Goal: Find specific page/section: Find specific page/section

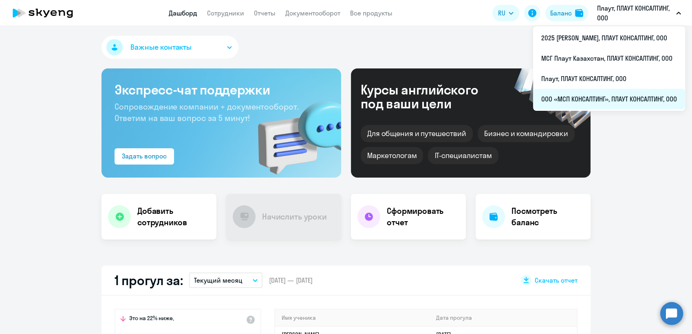
click at [569, 98] on li "ООО «МСП КОНСАЛТИНГ», ПЛАУТ КОНСАЛТИНГ, ООО" at bounding box center [609, 99] width 152 height 20
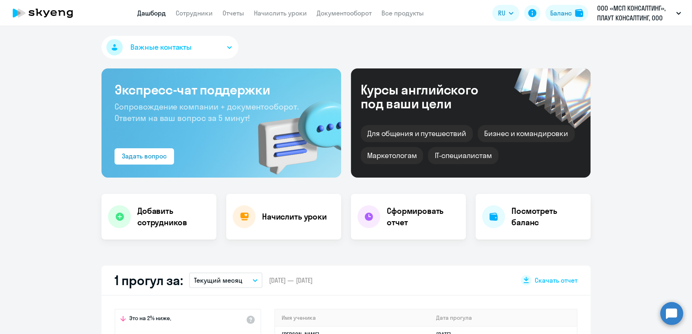
select select "30"
click at [201, 11] on link "Сотрудники" at bounding box center [194, 13] width 37 height 8
select select "30"
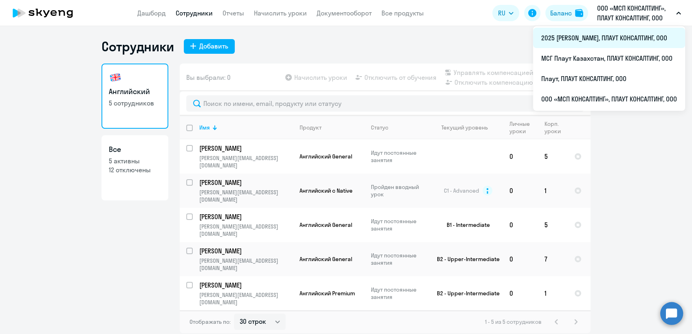
click at [583, 36] on li "2025 [PERSON_NAME], ПЛАУТ КОНСАЛТИНГ, ООО" at bounding box center [609, 38] width 152 height 20
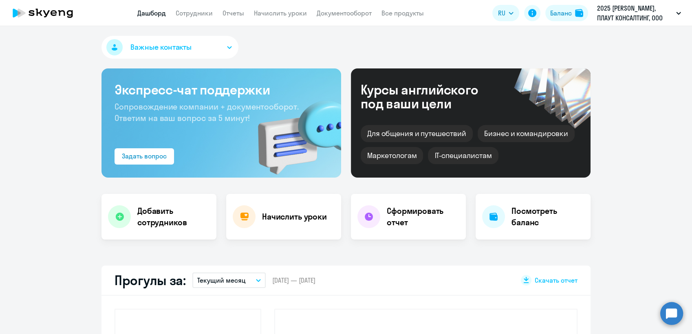
select select "30"
click at [191, 12] on link "Сотрудники" at bounding box center [194, 13] width 37 height 8
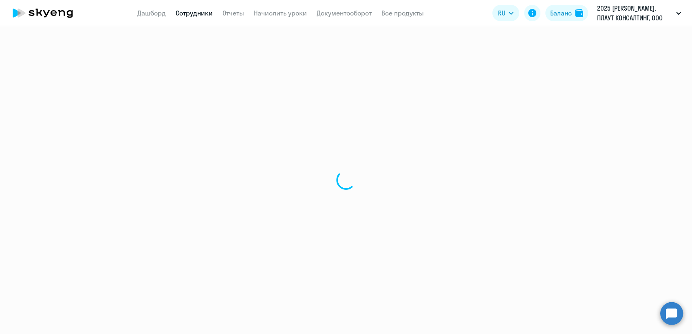
select select "30"
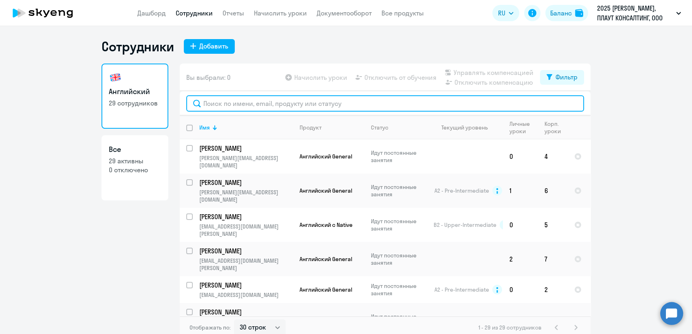
click at [223, 103] on input "text" at bounding box center [385, 103] width 398 height 16
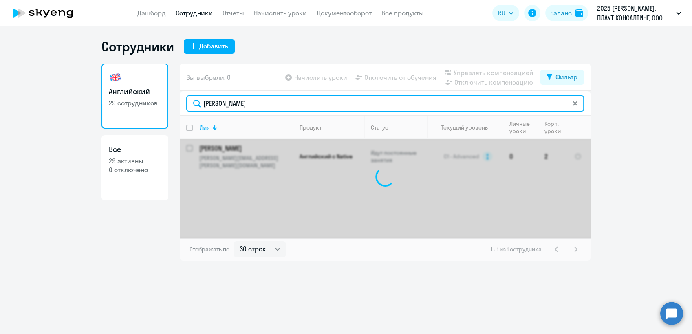
type input "Т"
